Goal: Information Seeking & Learning: Learn about a topic

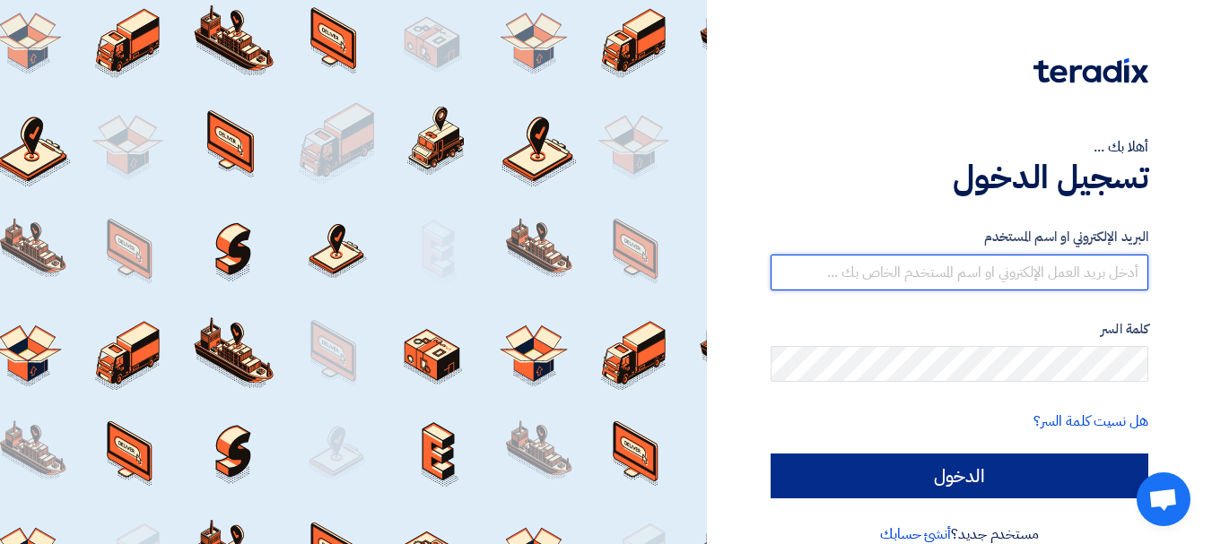
type input "[PERSON_NAME][EMAIL_ADDRESS][PERSON_NAME][DOMAIN_NAME]"
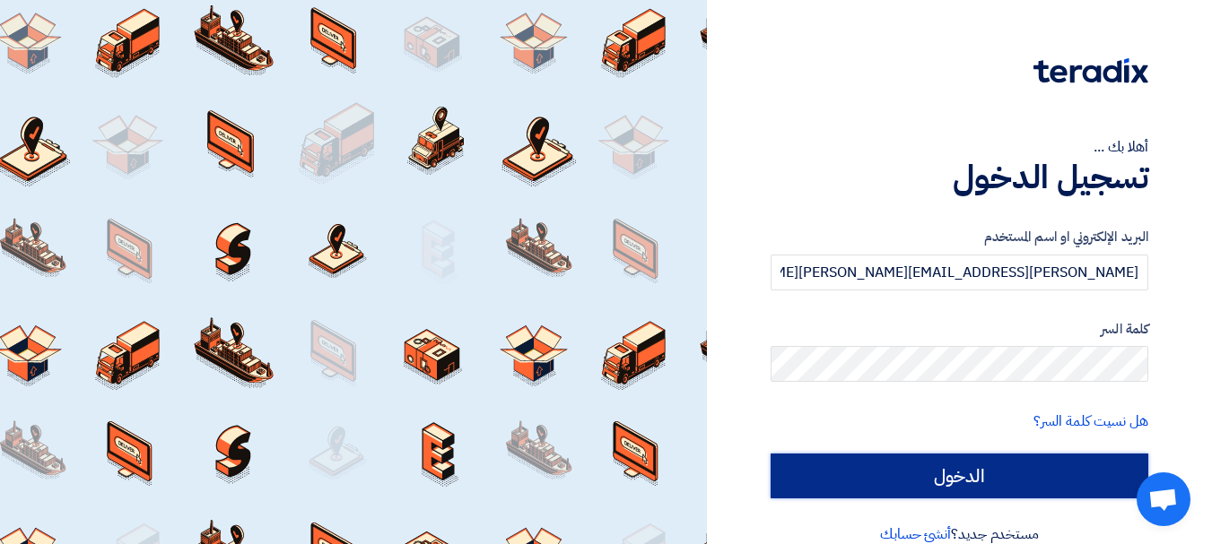
click at [818, 481] on input "الدخول" at bounding box center [960, 476] width 378 height 45
type input "Sign in"
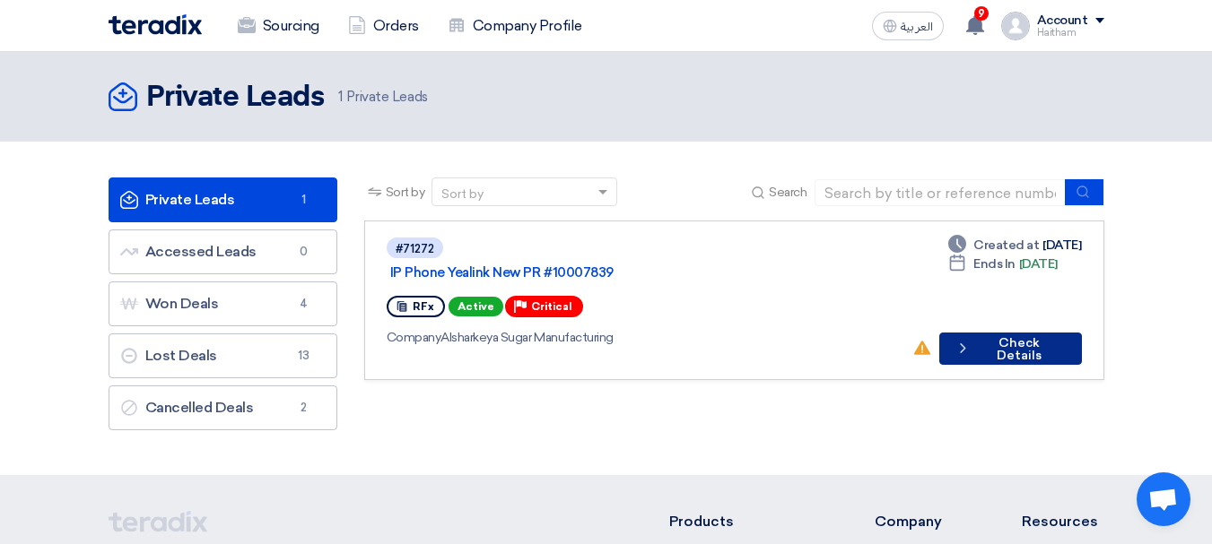
click at [1005, 333] on button "Check details Check Details" at bounding box center [1010, 349] width 143 height 32
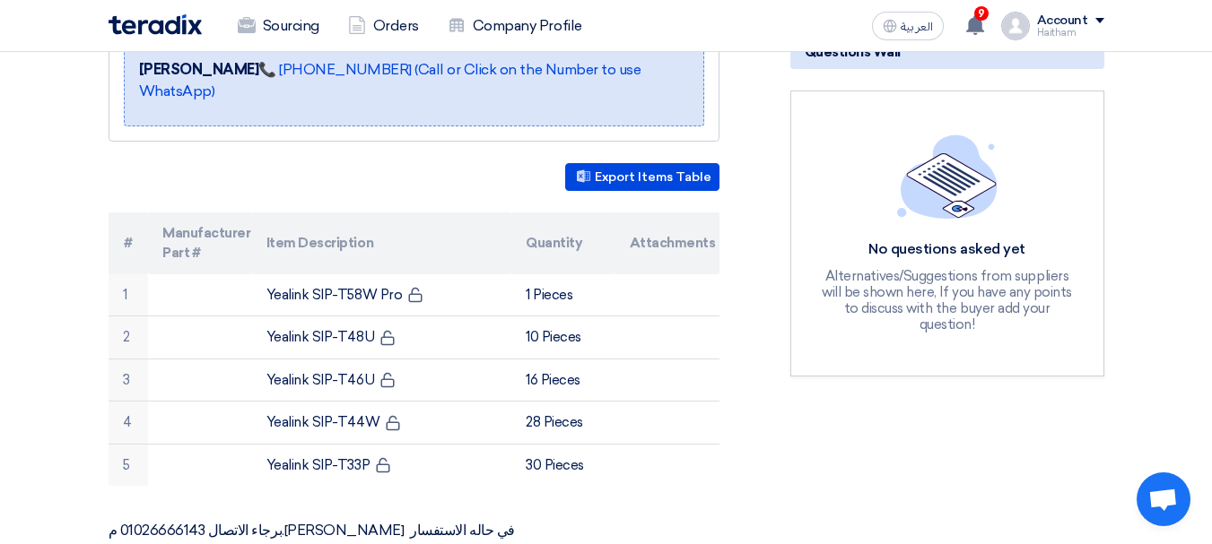
scroll to position [448, 0]
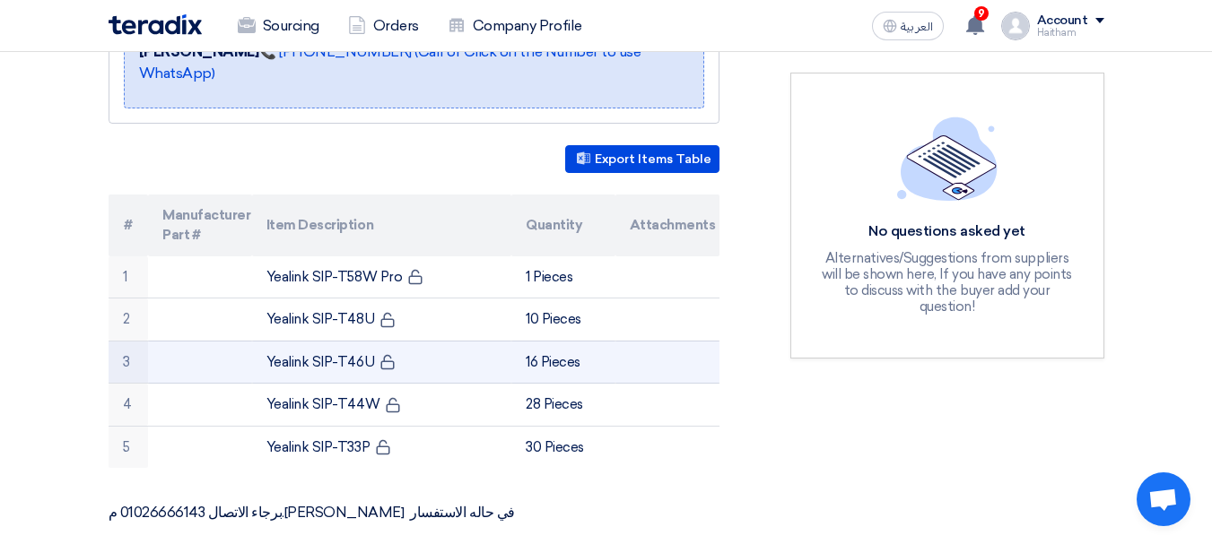
drag, startPoint x: 285, startPoint y: 261, endPoint x: 440, endPoint y: 352, distance: 178.9
click at [440, 352] on tbody "1 Yealink SIP-T58W Pro 1 Pieces 2 Yealink SIP-T48U 10 Pieces 3" at bounding box center [414, 363] width 611 height 213
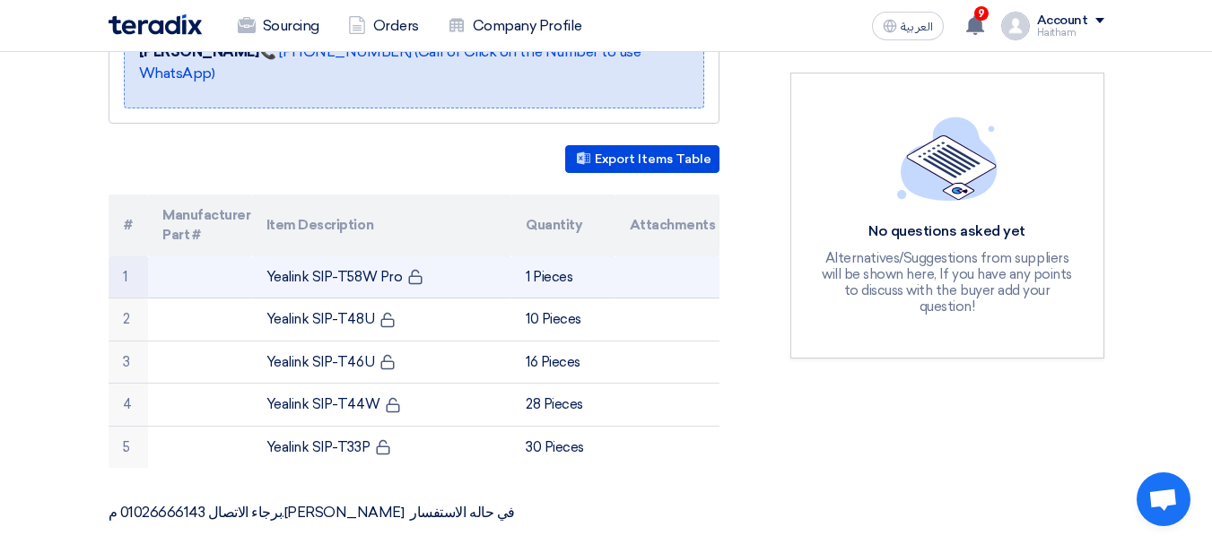
click at [129, 257] on td "1" at bounding box center [129, 278] width 40 height 42
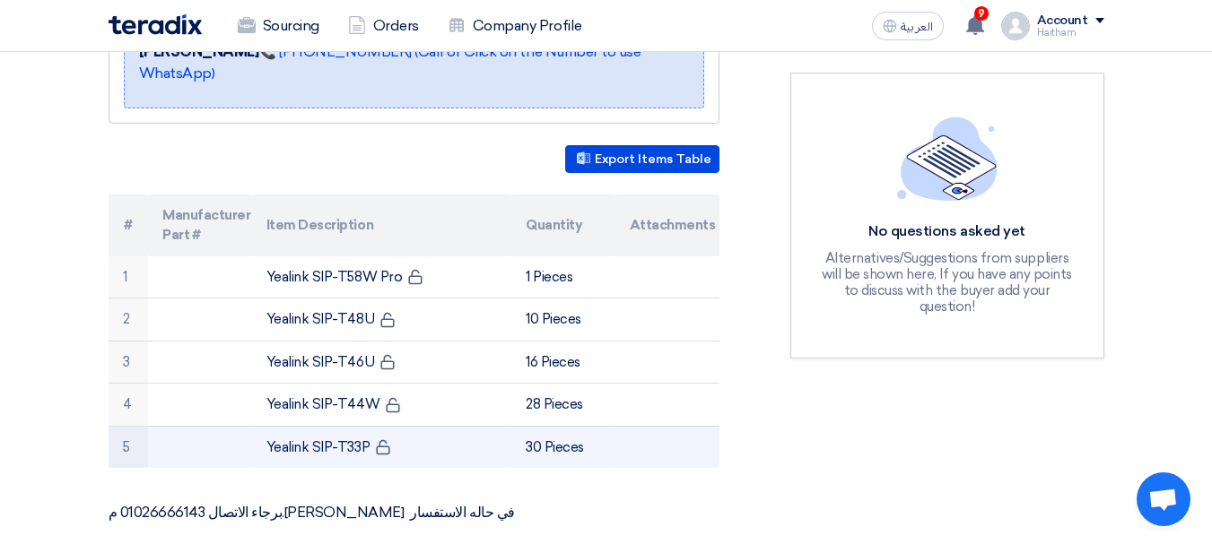
drag, startPoint x: 115, startPoint y: 244, endPoint x: 646, endPoint y: 438, distance: 565.3
click at [646, 438] on tbody "1 Yealink SIP-T58W Pro 1 Pieces 2 Yealink SIP-T48U 10 Pieces 3" at bounding box center [414, 363] width 611 height 213
copy tbody "1 Yealink SIP-T58W Pro 1 Pieces 2 Yealink SIP-T48U 10 Pieces 3 Yealink SIP-T46U…"
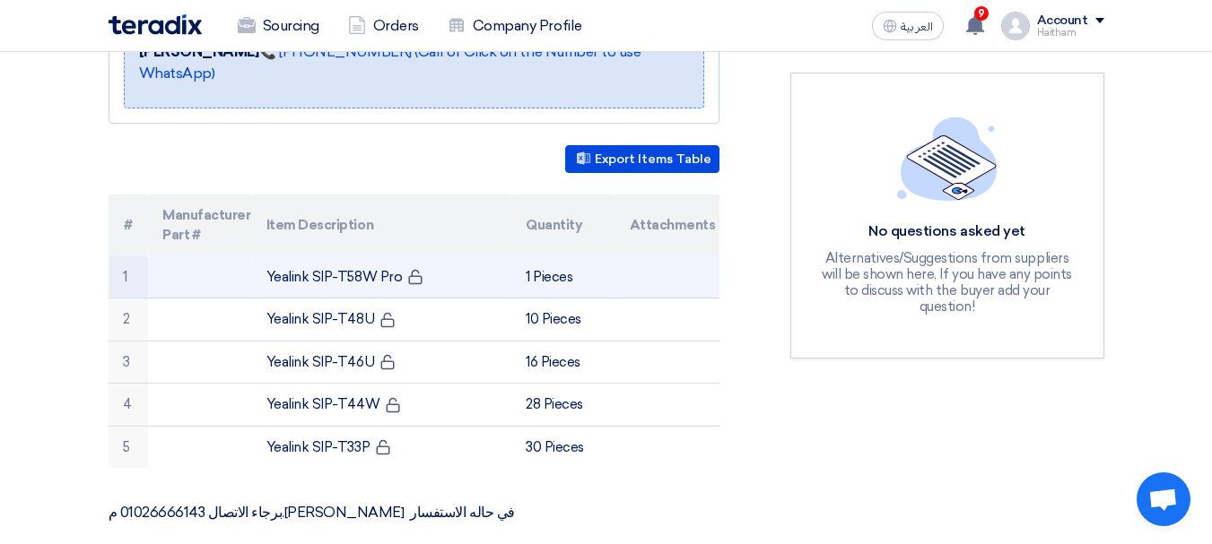
click at [280, 258] on td "Yealink SIP-T58W Pro" at bounding box center [381, 278] width 259 height 42
click at [278, 257] on td "Yealink SIP-T58W Pro" at bounding box center [381, 278] width 259 height 42
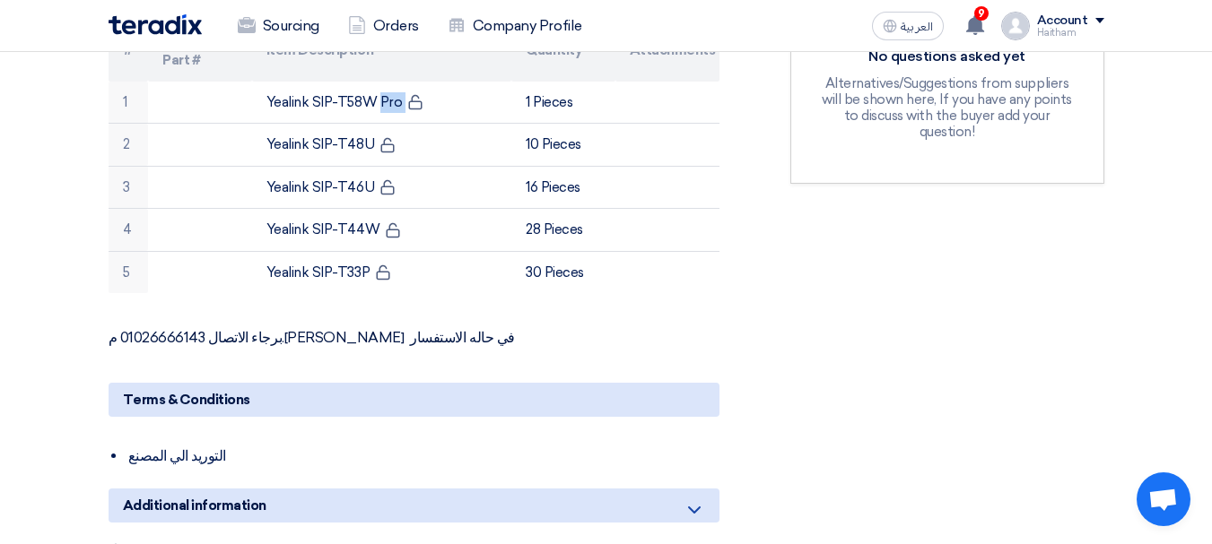
scroll to position [562, 0]
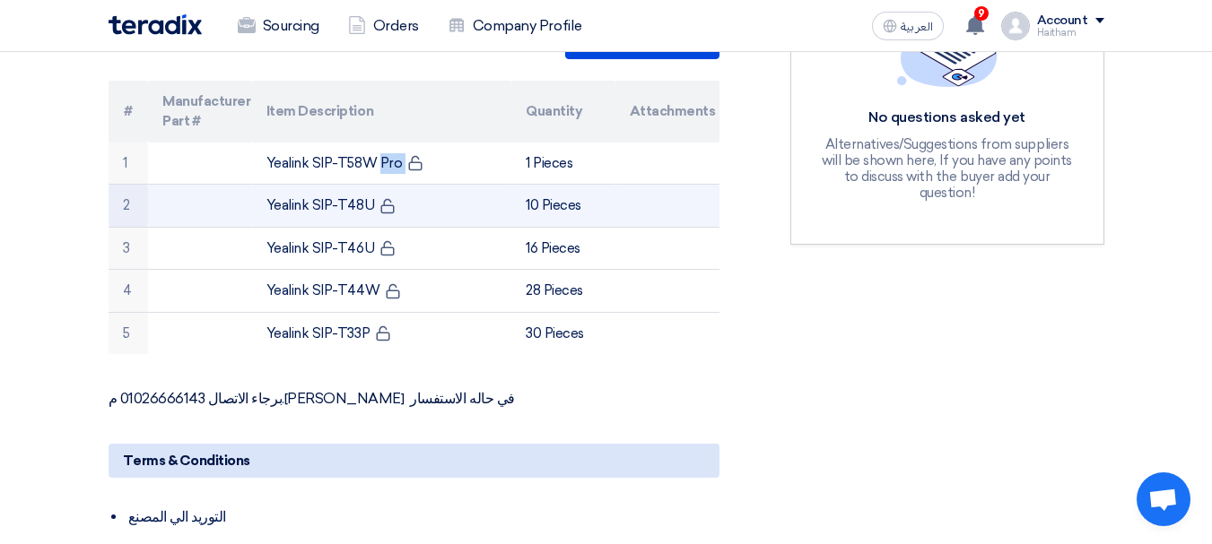
drag, startPoint x: 268, startPoint y: 184, endPoint x: 368, endPoint y: 180, distance: 99.6
click at [368, 185] on td "Yealink SIP-T48U" at bounding box center [381, 206] width 259 height 43
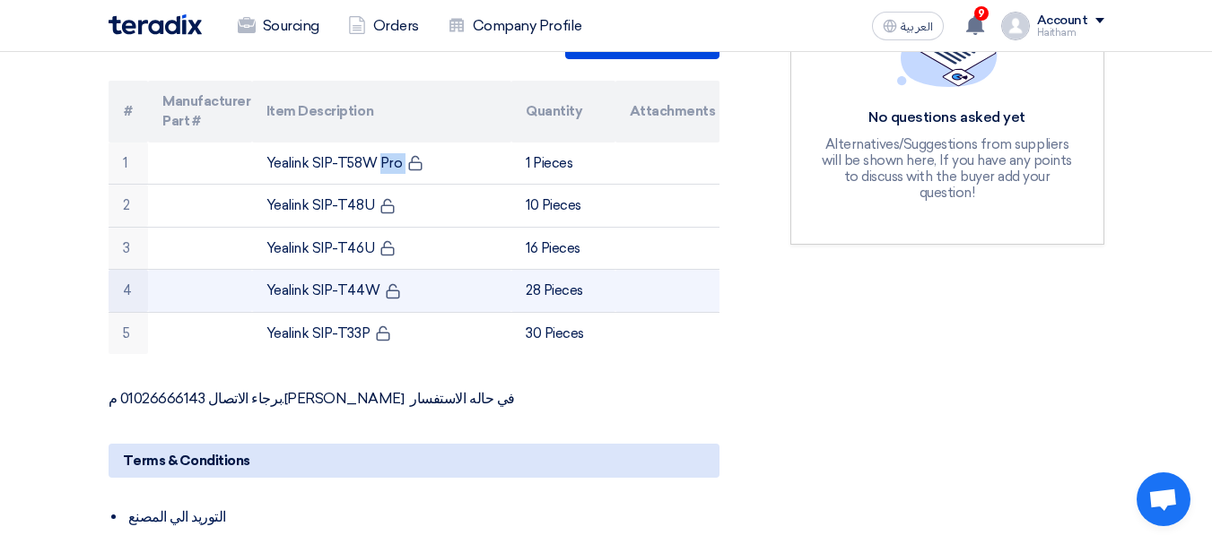
drag, startPoint x: 261, startPoint y: 264, endPoint x: 357, endPoint y: 259, distance: 96.1
click at [375, 270] on td "Yealink SIP-T44W" at bounding box center [381, 291] width 259 height 43
click at [259, 270] on td "Yealink SIP-T44W" at bounding box center [381, 291] width 259 height 43
drag, startPoint x: 260, startPoint y: 269, endPoint x: 370, endPoint y: 268, distance: 110.3
click at [370, 270] on td "Yealink SIP-T44W" at bounding box center [381, 291] width 259 height 43
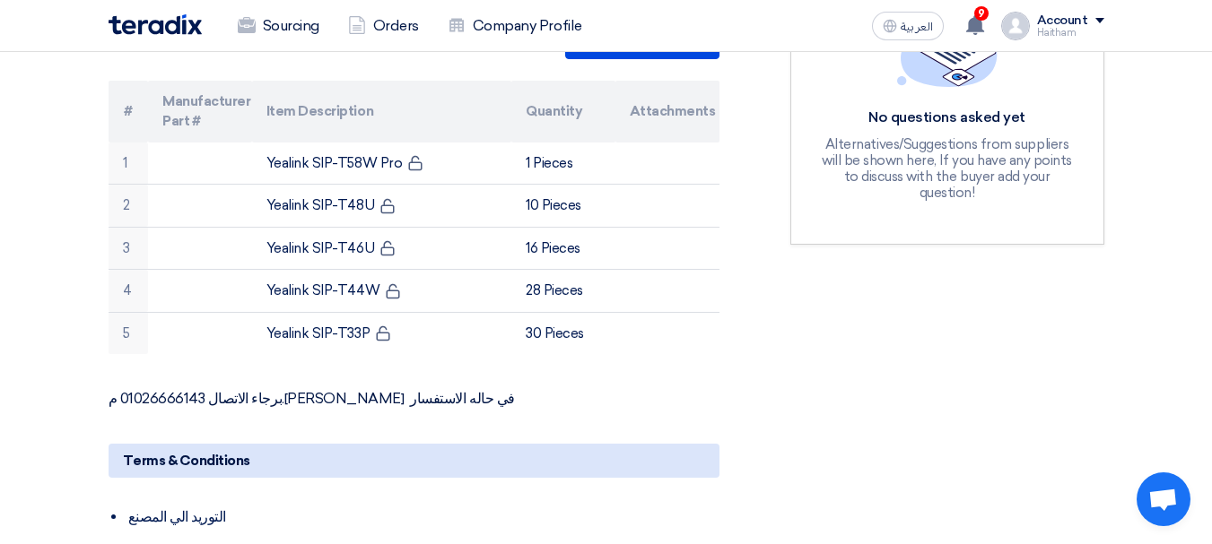
click at [724, 389] on div "IP Phone Yealink New PR #10007839 Buyer Information [PERSON_NAME] Procurement S…" at bounding box center [436, 270] width 682 height 1080
drag, startPoint x: 299, startPoint y: 89, endPoint x: 425, endPoint y: 83, distance: 126.6
click at [425, 83] on th "Item Description" at bounding box center [381, 112] width 259 height 62
drag, startPoint x: 388, startPoint y: 81, endPoint x: 167, endPoint y: 77, distance: 221.6
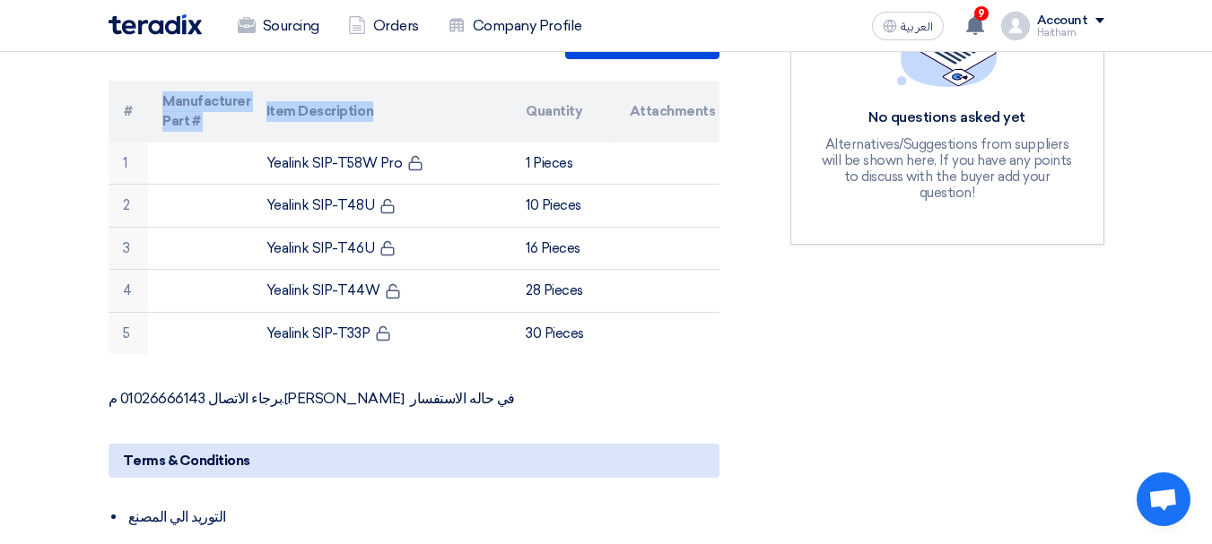
click at [167, 81] on tr "# Manufacturer Part # Item Description Quantity Attachments" at bounding box center [414, 112] width 611 height 62
click at [166, 81] on th "Manufacturer Part #" at bounding box center [200, 112] width 104 height 62
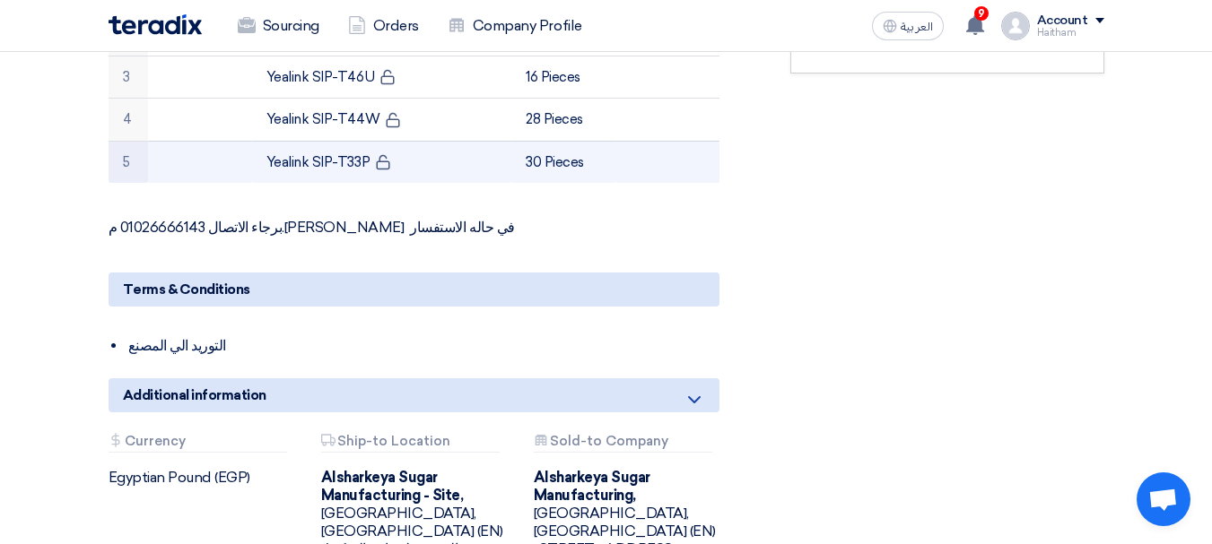
scroll to position [1011, 0]
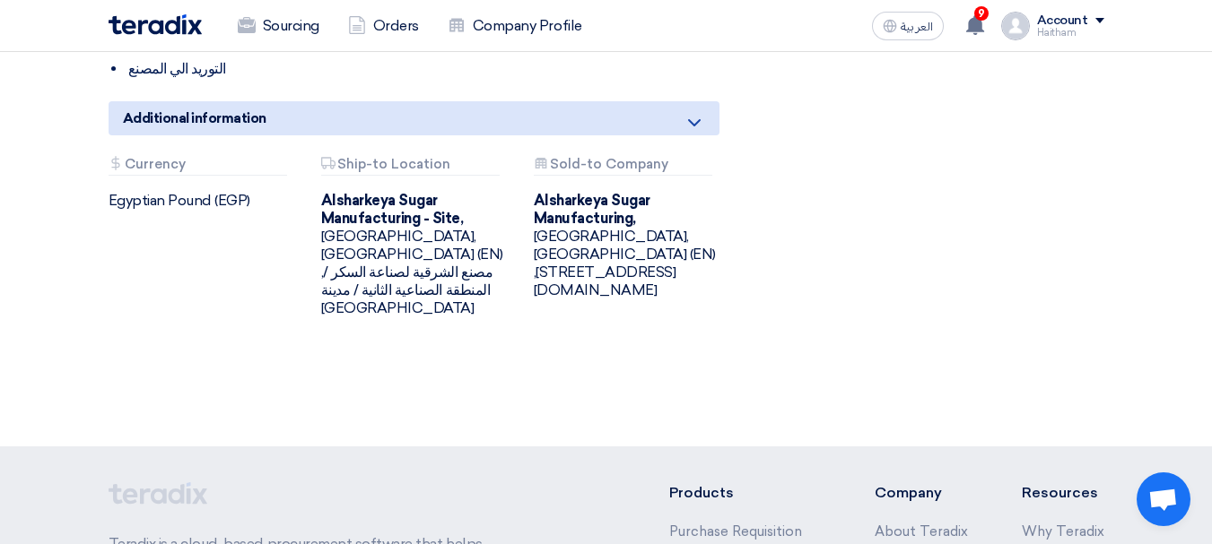
drag, startPoint x: 691, startPoint y: 273, endPoint x: 109, endPoint y: 113, distance: 602.8
click at [109, 113] on div "Additional information Attachments Currency Egyptian Pound (EGP) Attachments Sh…" at bounding box center [414, 223] width 611 height 245
click at [382, 262] on div "Attachments Ship-to Location Alsharkeya Sugar Manufacturing - Site, [GEOGRAPHIC…" at bounding box center [414, 237] width 213 height 161
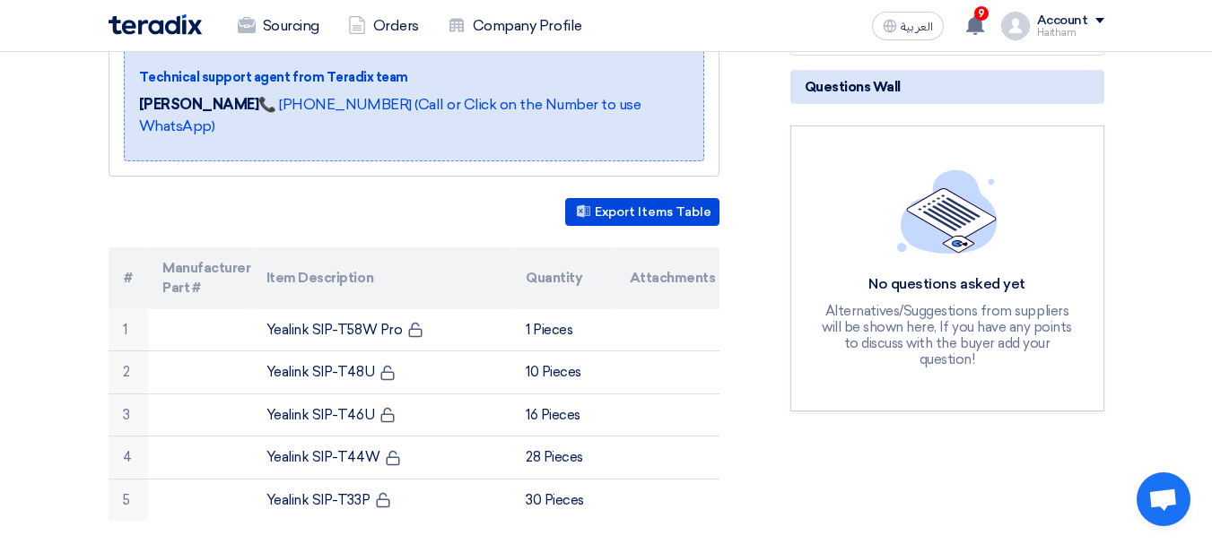
scroll to position [448, 0]
